Goal: Information Seeking & Learning: Understand process/instructions

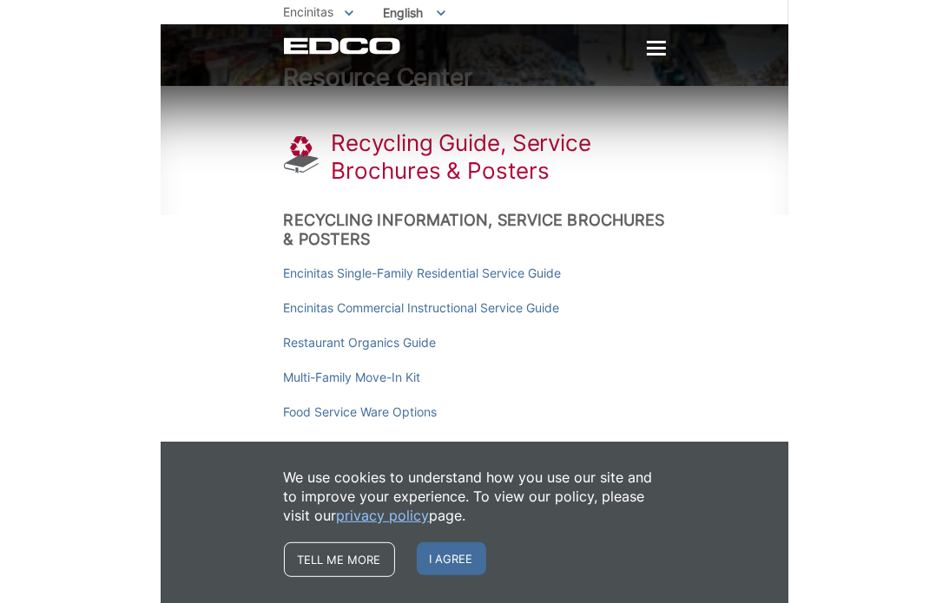
scroll to position [45, 0]
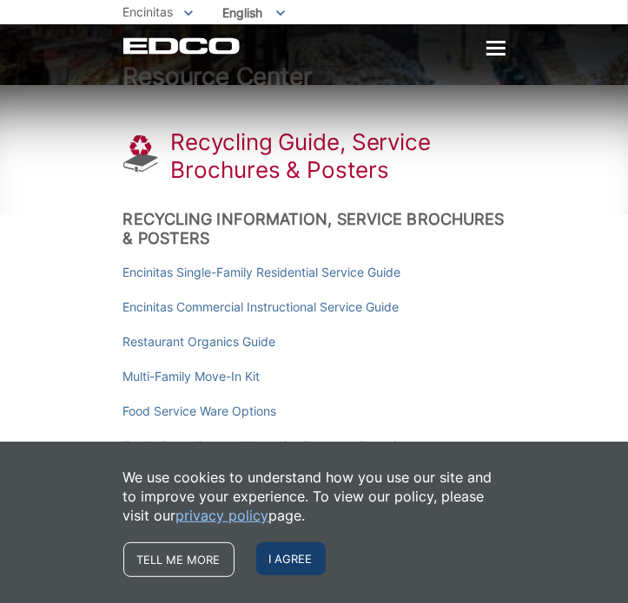
click at [293, 559] on span "I agree" at bounding box center [290, 558] width 69 height 33
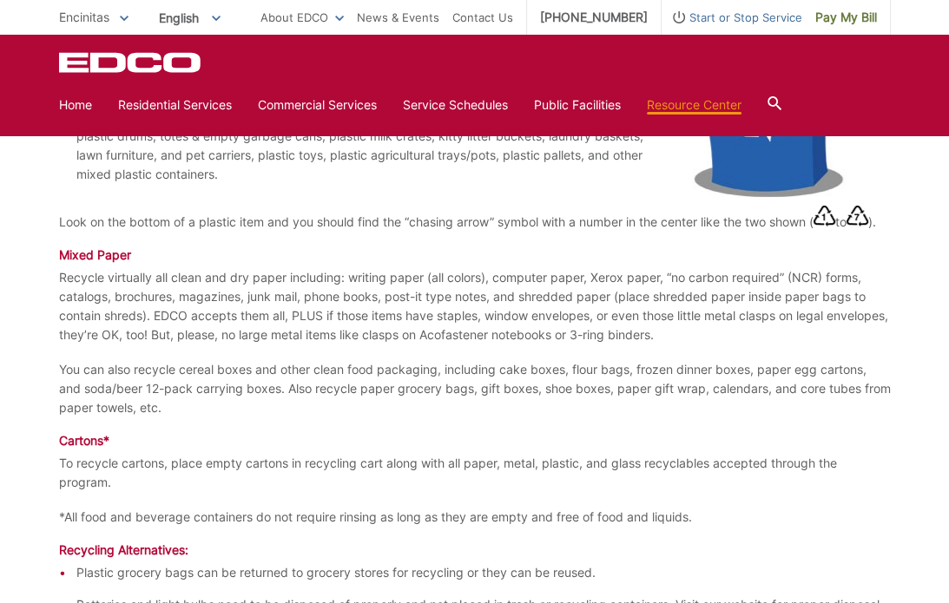
scroll to position [1766, 0]
